Goal: Information Seeking & Learning: Learn about a topic

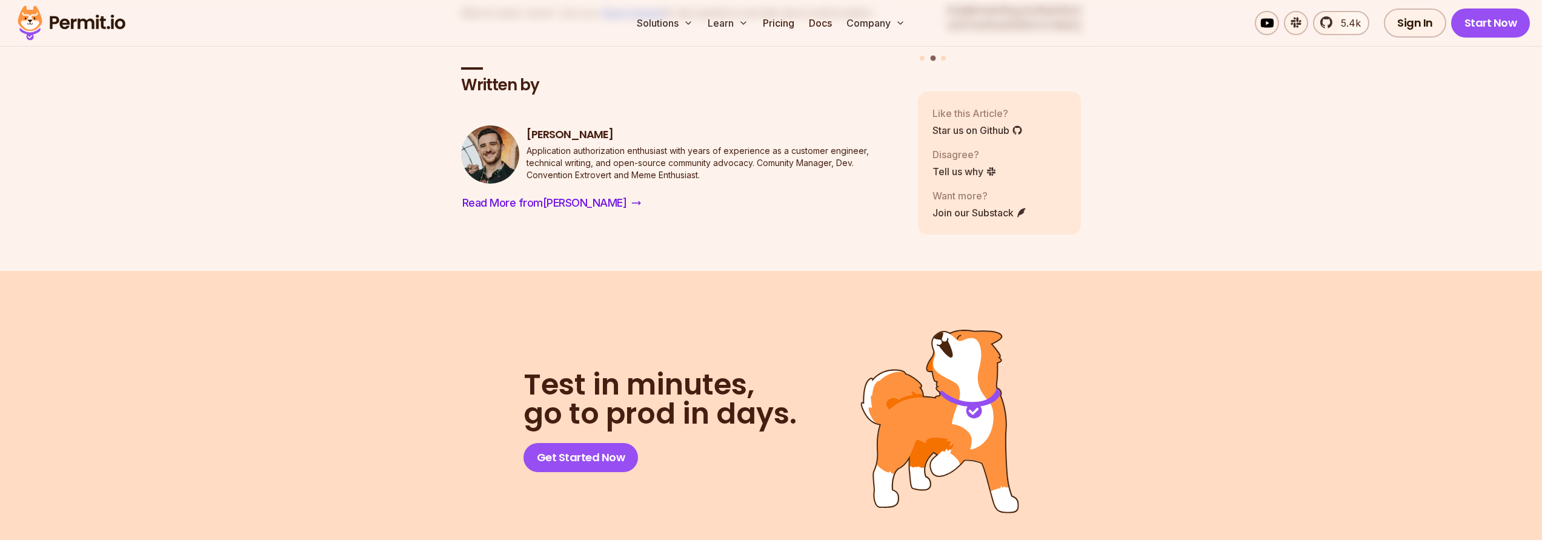
scroll to position [5549, 0]
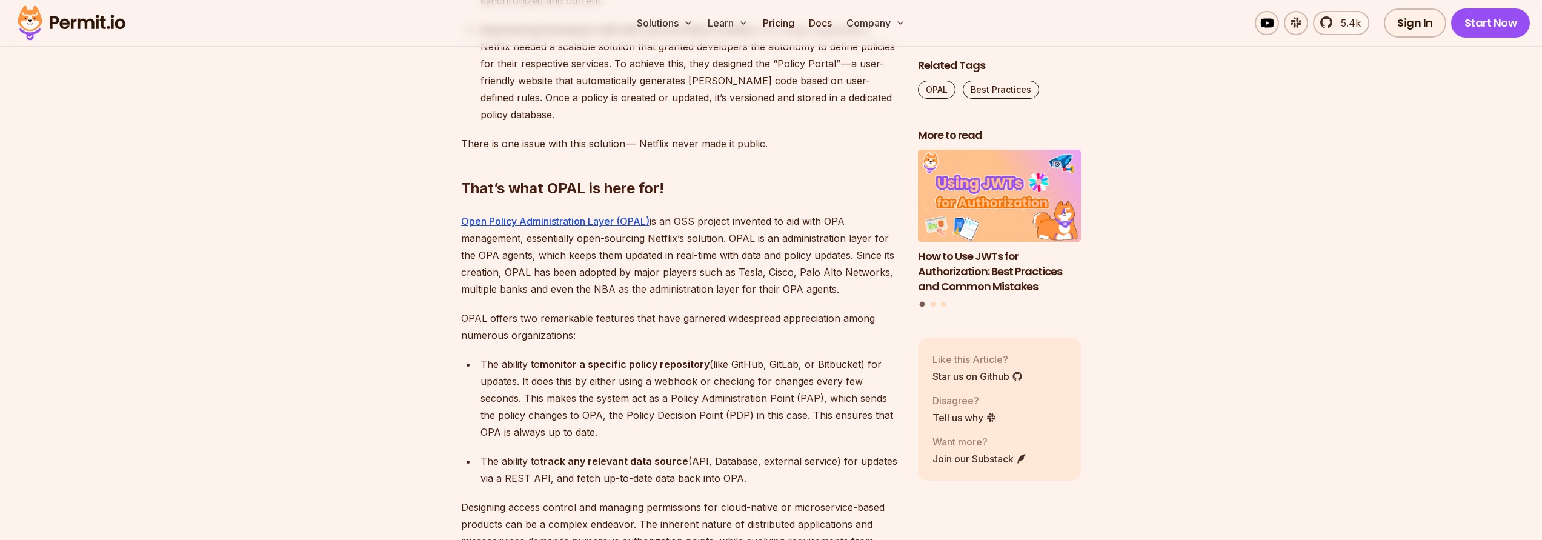
scroll to position [3399, 0]
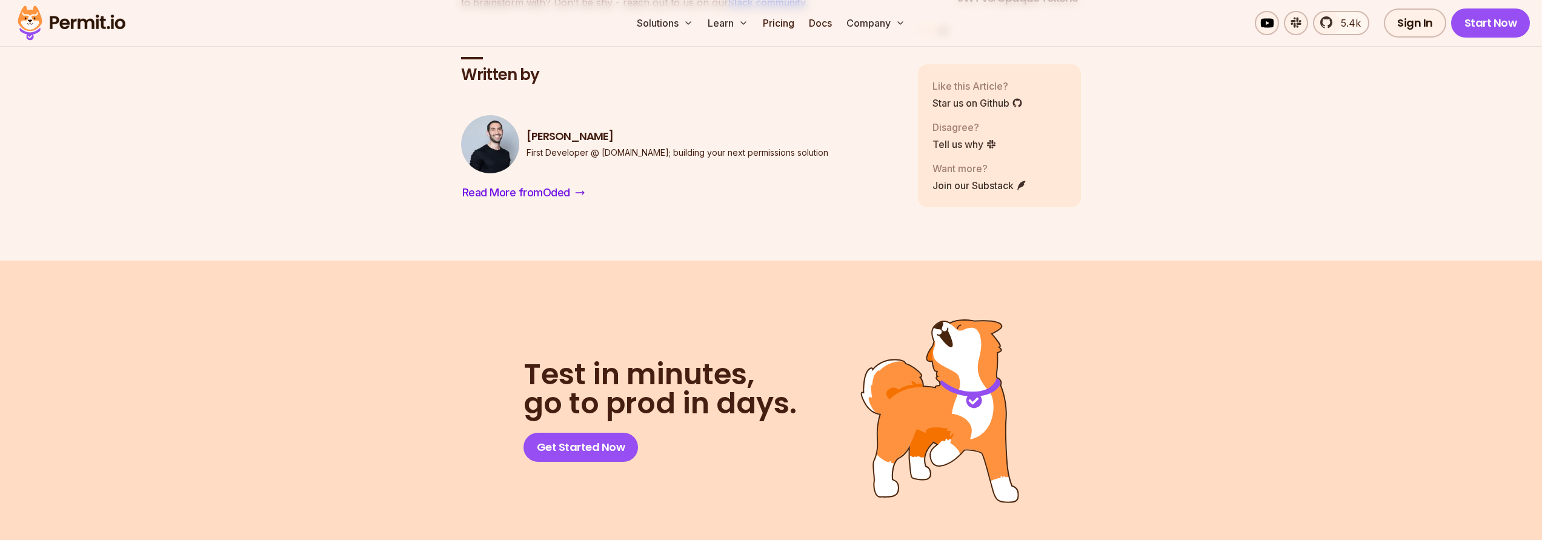
scroll to position [9202, 0]
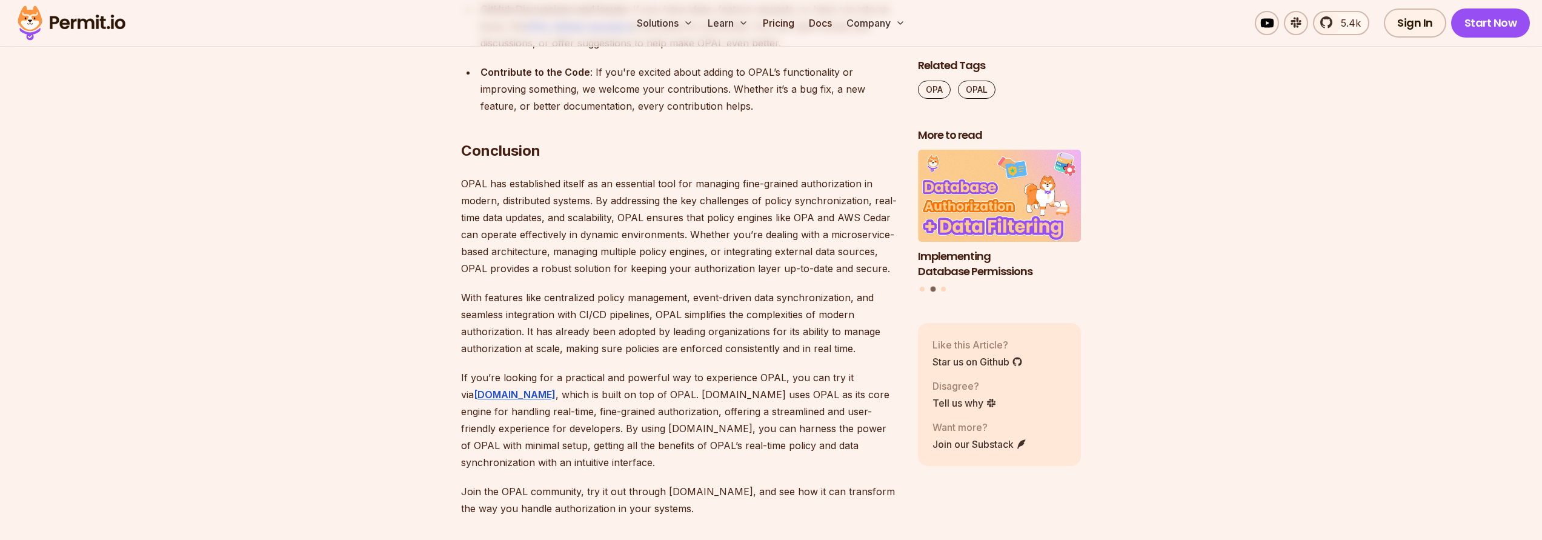
scroll to position [7799, 0]
